Goal: Go to known website: Access a specific website the user already knows

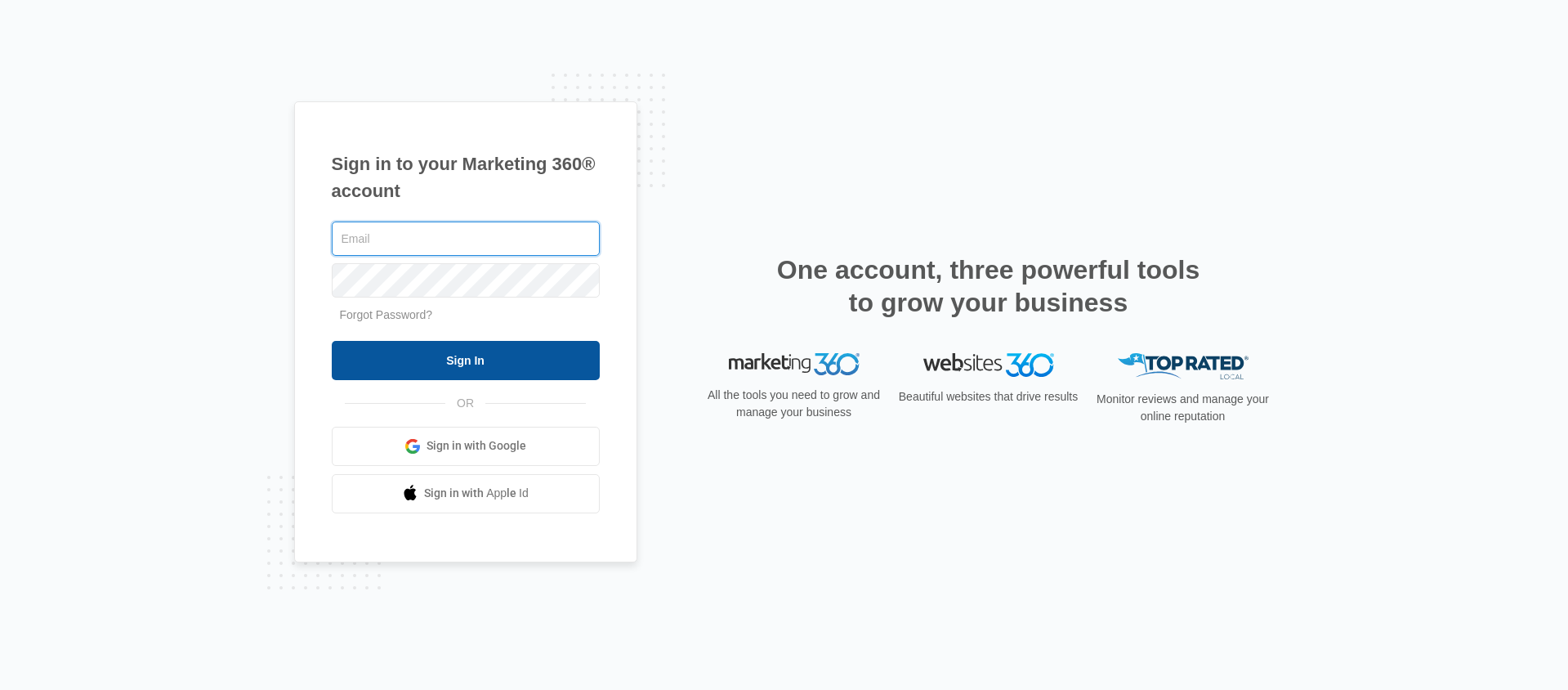
type input "[EMAIL_ADDRESS][DOMAIN_NAME]"
click at [437, 361] on input "Sign In" at bounding box center [466, 361] width 268 height 40
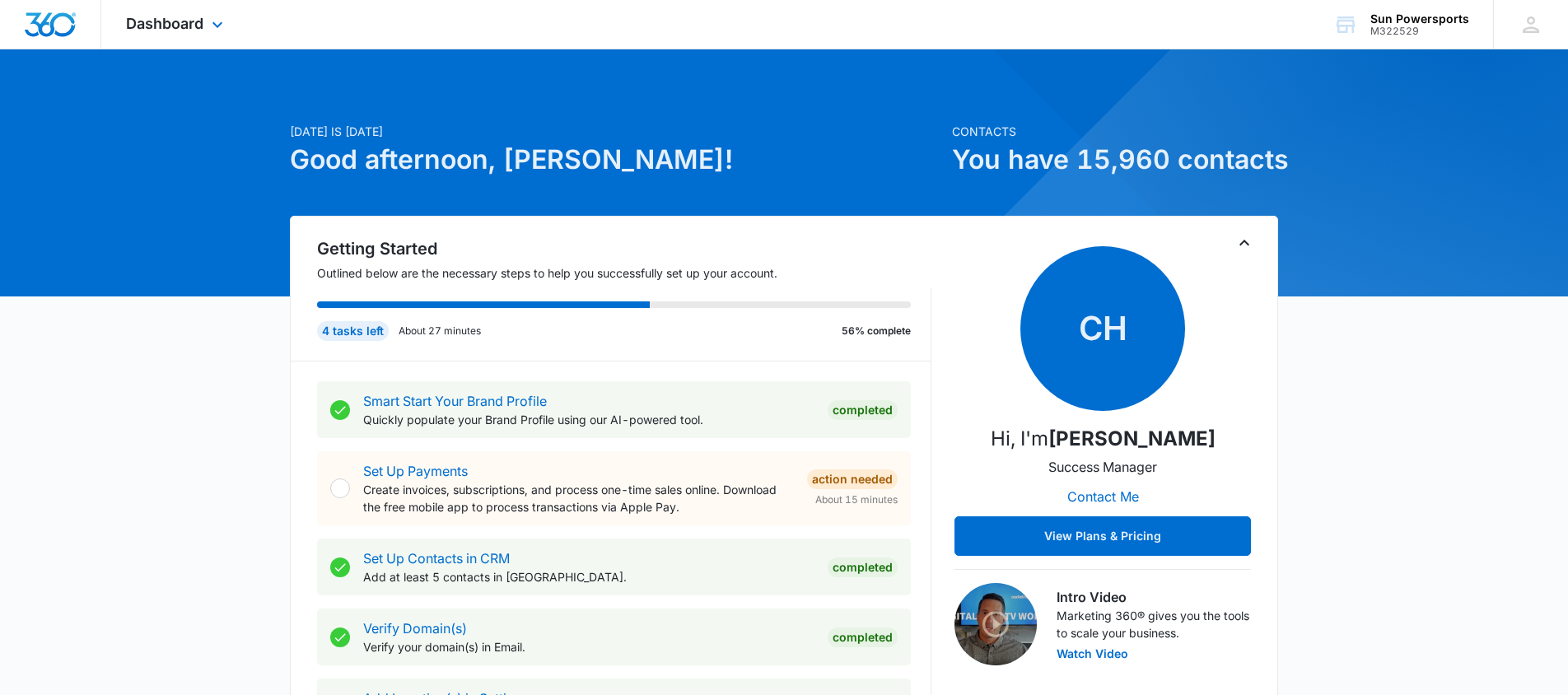
click at [162, 33] on div "Dashboard Apps Reputation Forms CRM Email Social Payments POS Content Ads Intel…" at bounding box center [177, 24] width 151 height 48
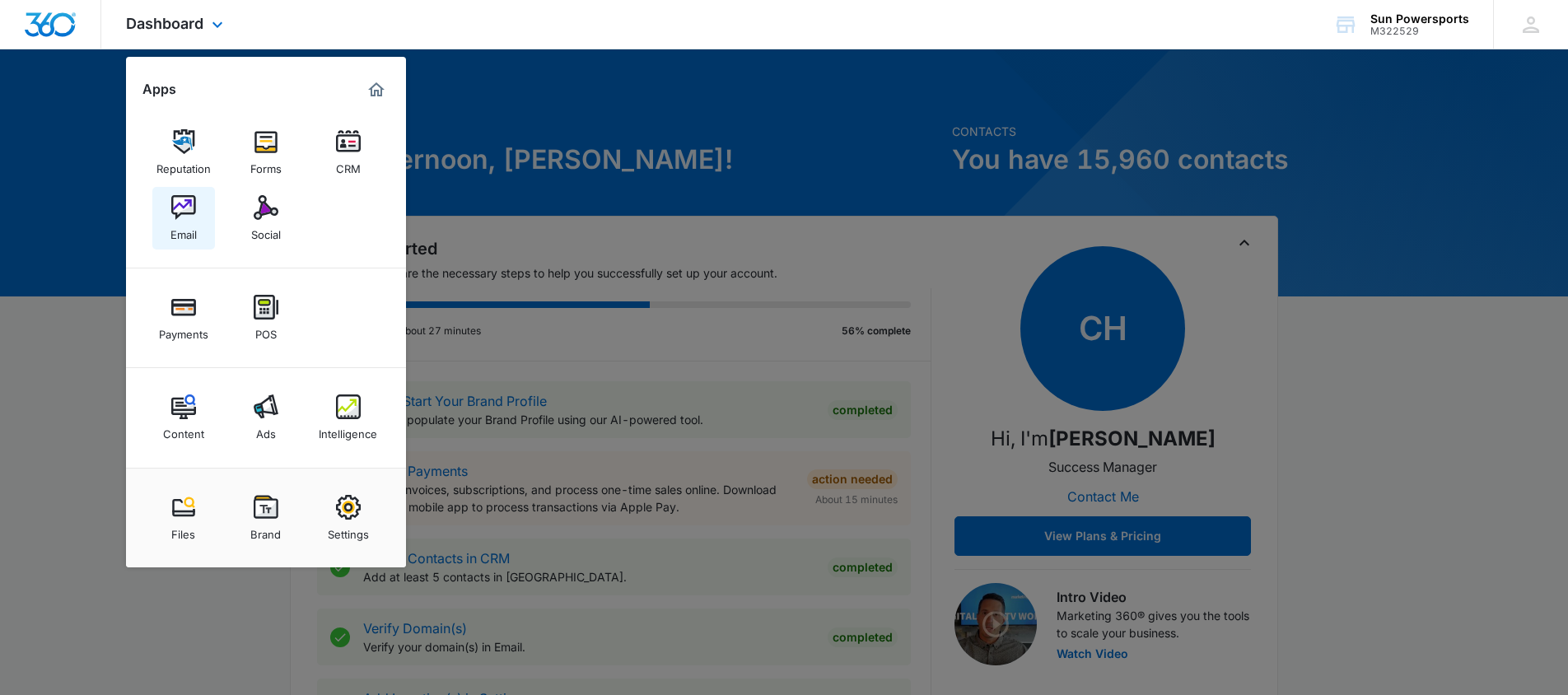
click at [173, 204] on img at bounding box center [183, 207] width 25 height 25
